Goal: Navigation & Orientation: Understand site structure

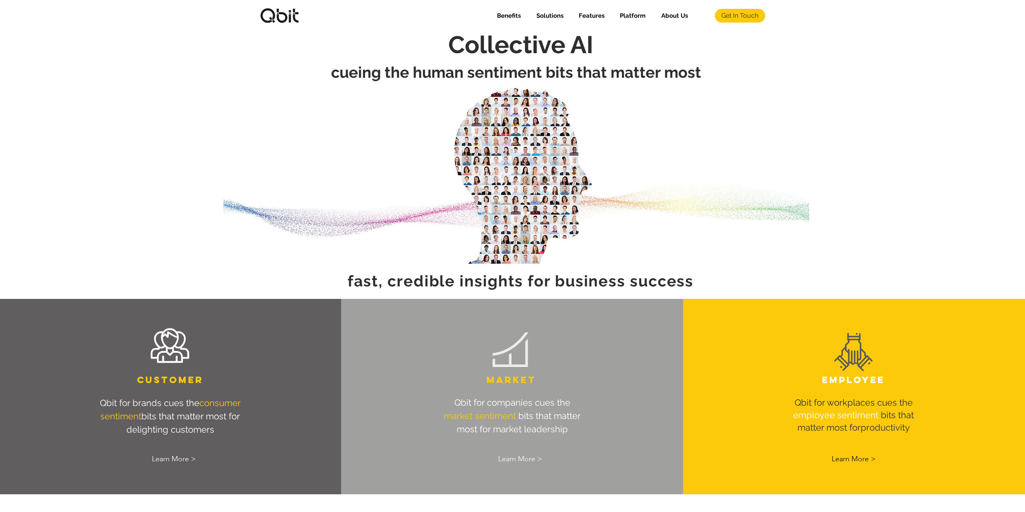
click at [722, 16] on span "Get In Touch" at bounding box center [739, 15] width 37 height 9
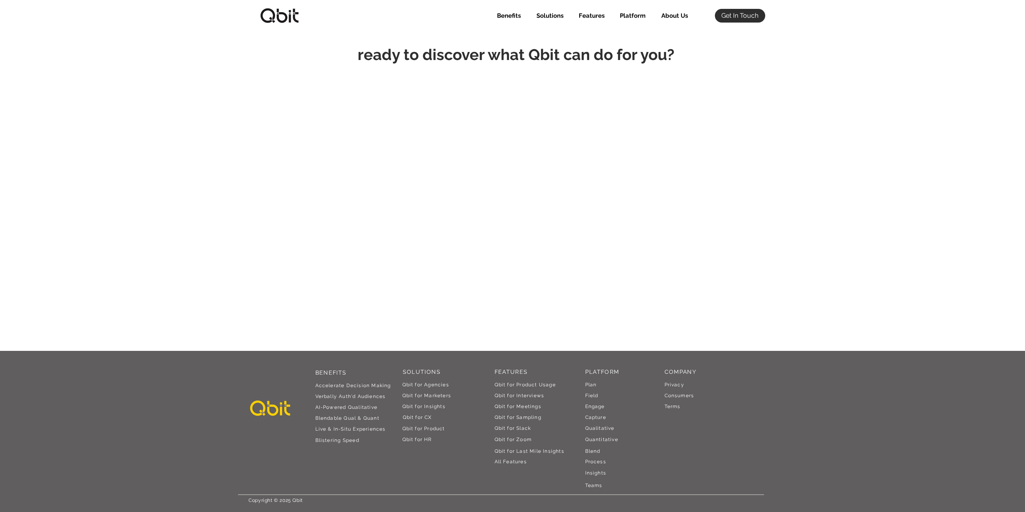
scroll to position [46, 0]
click at [665, 382] on span "Privacy" at bounding box center [675, 384] width 20 height 6
click at [673, 407] on span "Terms" at bounding box center [673, 406] width 16 height 6
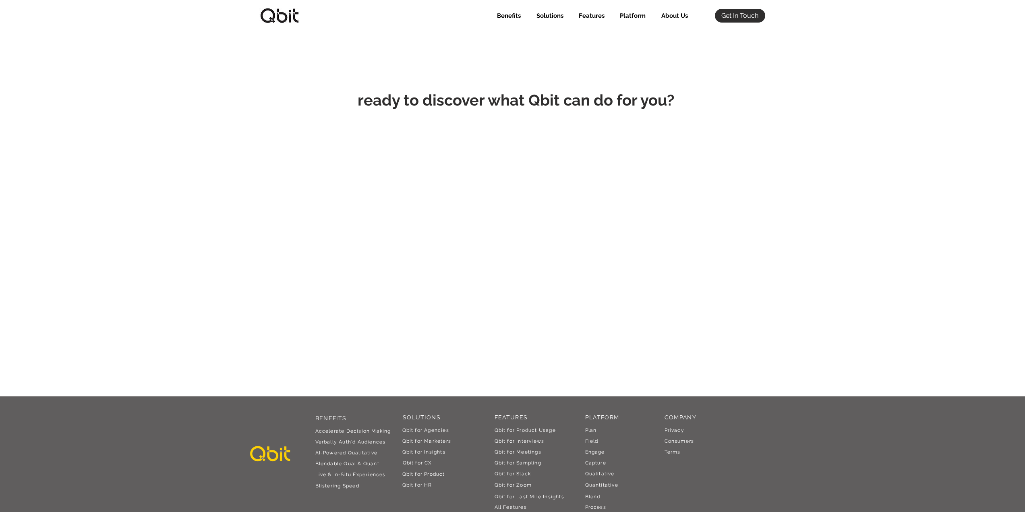
scroll to position [46, 0]
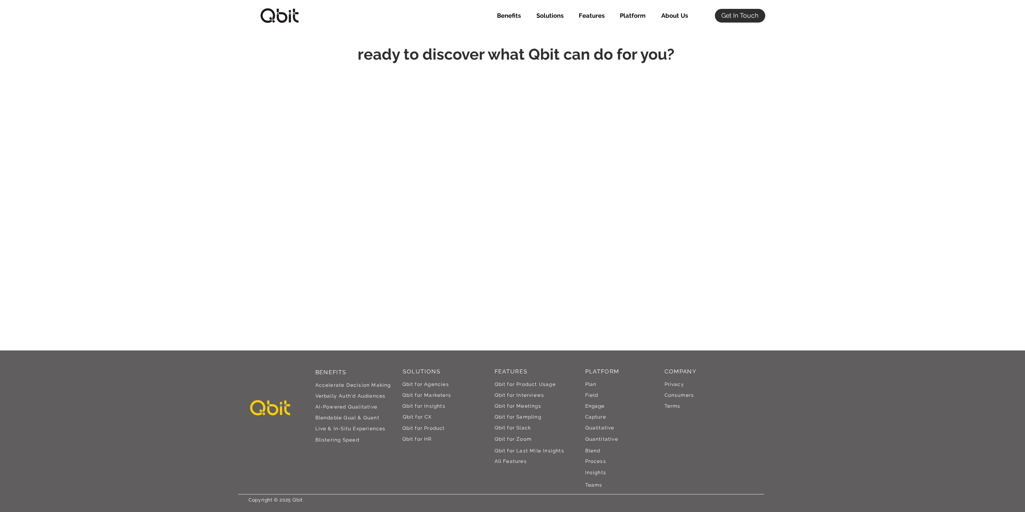
click at [269, 404] on img at bounding box center [270, 407] width 44 height 17
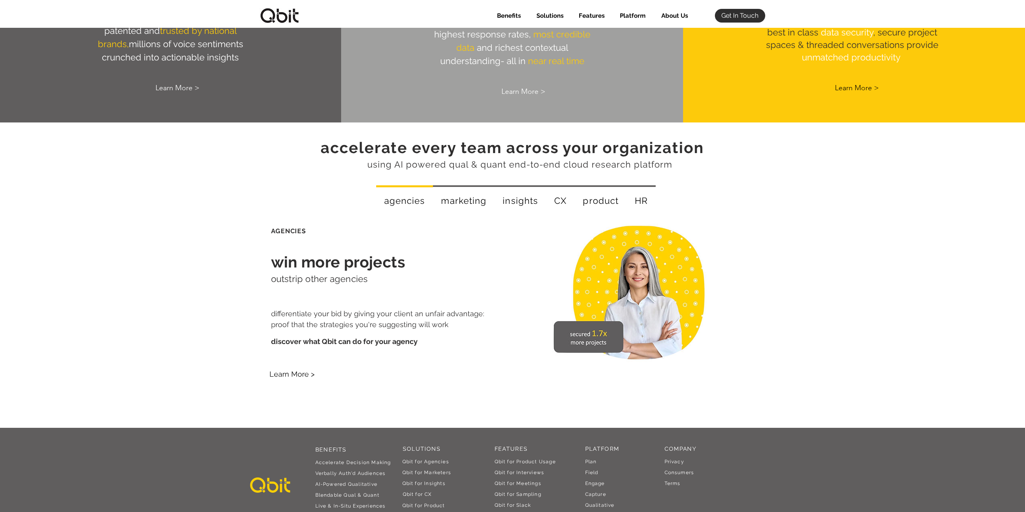
scroll to position [1354, 0]
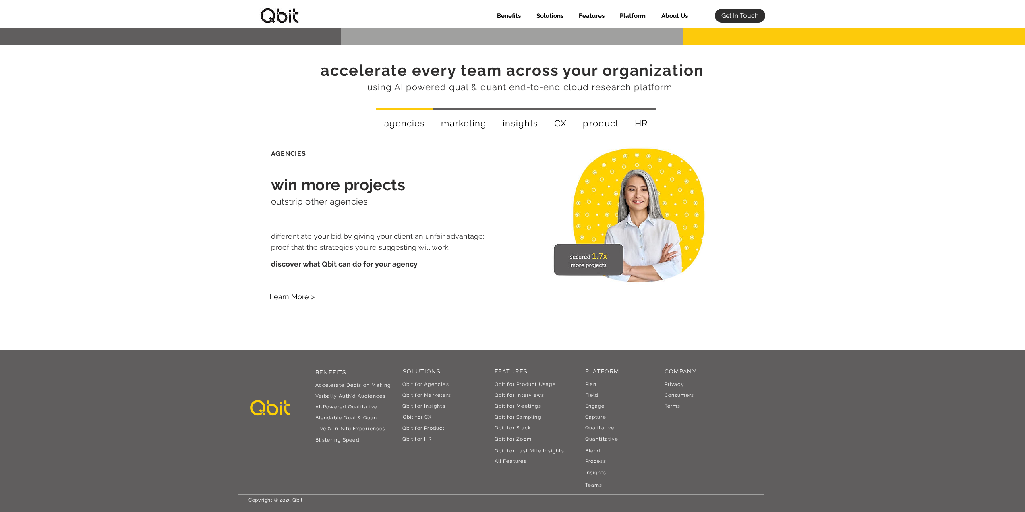
click at [681, 369] on span "COMPANY" at bounding box center [681, 371] width 32 height 6
click at [680, 395] on span "Consumers" at bounding box center [680, 395] width 30 height 6
click at [679, 395] on span "Consumers" at bounding box center [680, 395] width 30 height 6
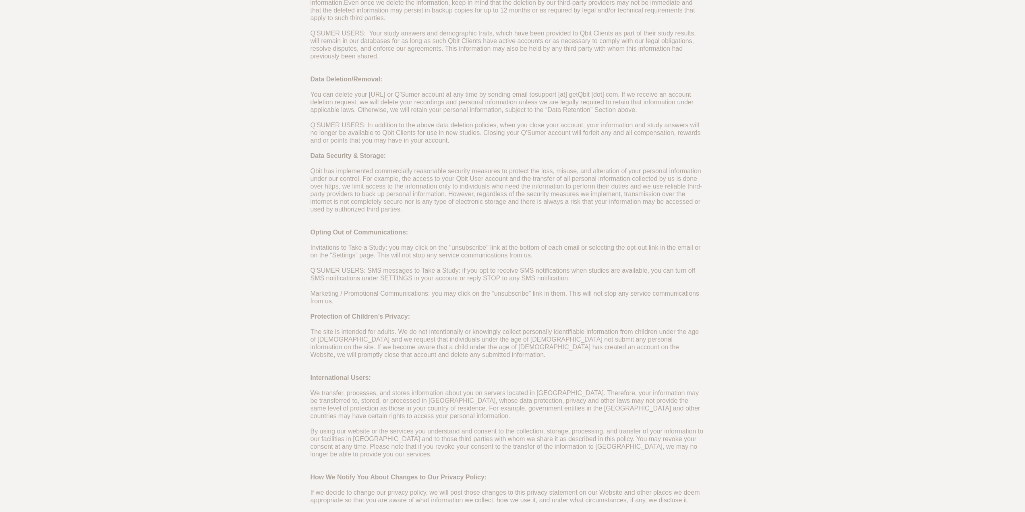
scroll to position [1126, 0]
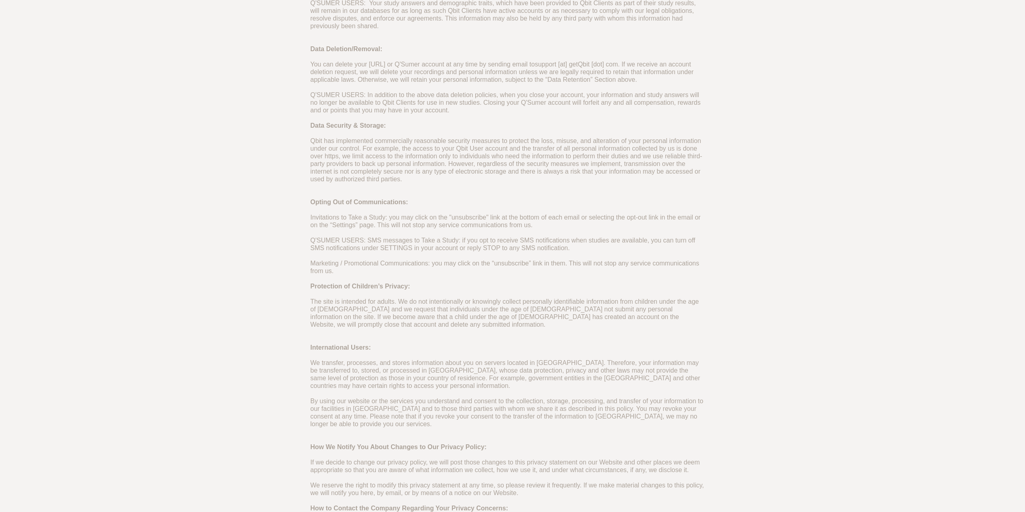
click at [371, 229] on p "​" at bounding box center [508, 233] width 395 height 8
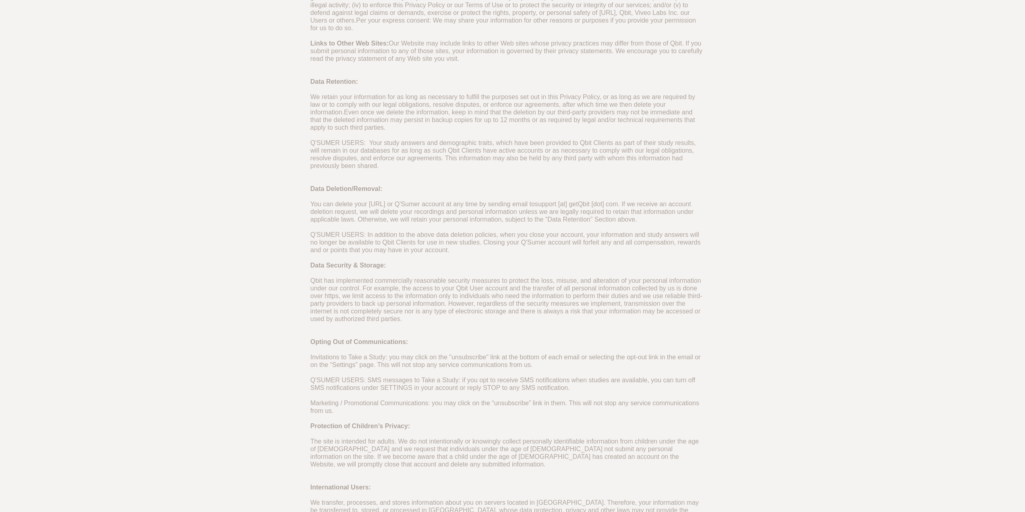
scroll to position [884, 0]
